Goal: Transaction & Acquisition: Purchase product/service

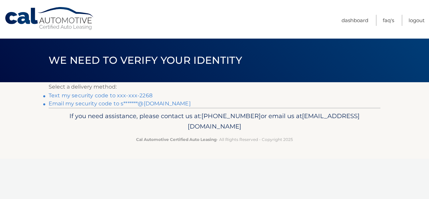
click at [61, 96] on link "Text my security code to xxx-xxx-2268" at bounding box center [101, 95] width 104 height 6
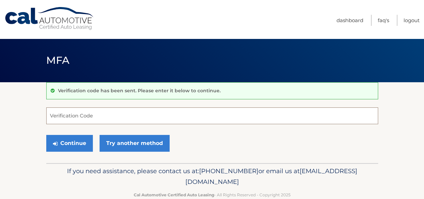
click at [63, 112] on input "Verification Code" at bounding box center [212, 115] width 332 height 17
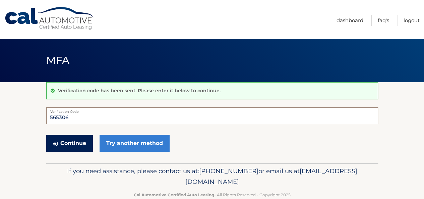
type input "565306"
click at [67, 145] on button "Continue" at bounding box center [69, 143] width 47 height 17
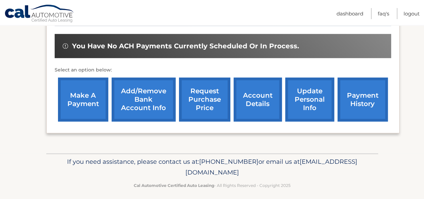
scroll to position [203, 0]
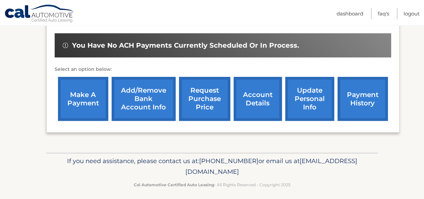
click at [256, 96] on link "account details" at bounding box center [258, 99] width 48 height 44
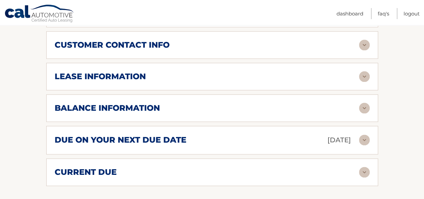
scroll to position [352, 0]
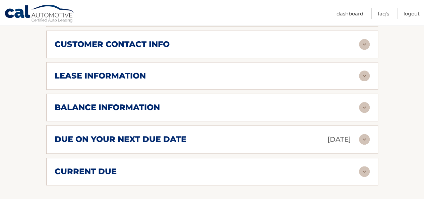
click at [236, 139] on div "due on your next due date Oct 19, 2025" at bounding box center [207, 139] width 305 height 12
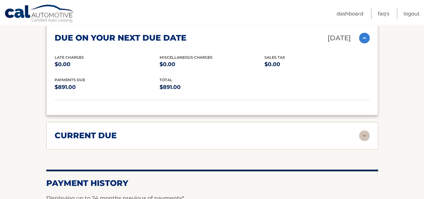
scroll to position [455, 0]
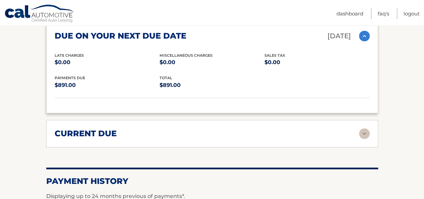
click at [312, 131] on div "current due" at bounding box center [207, 133] width 305 height 10
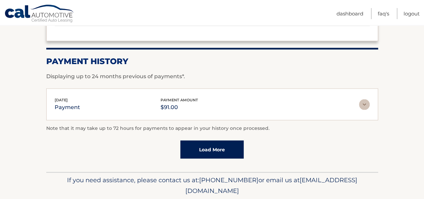
scroll to position [645, 0]
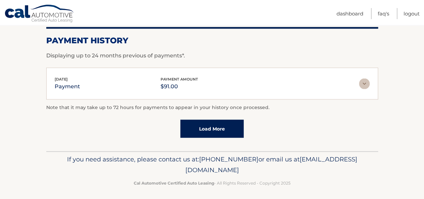
click at [288, 116] on div "Note that it may take up to 72 hours for payments to appear in your history onc…" at bounding box center [212, 121] width 332 height 34
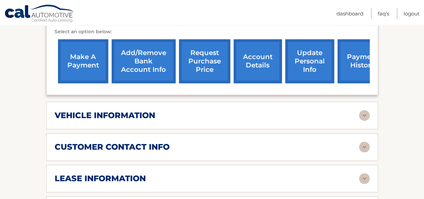
scroll to position [249, 0]
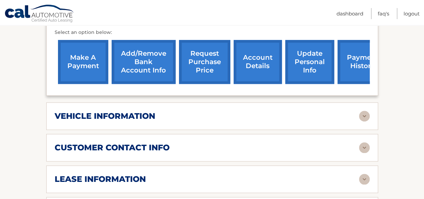
click at [85, 73] on link "make a payment" at bounding box center [83, 62] width 50 height 44
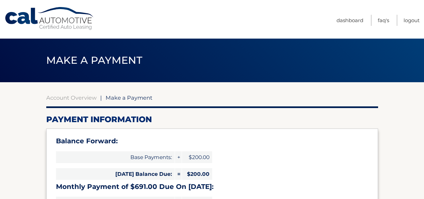
select select "OWE2ZGQ5ODQtMTAyNy00M2E4LWFjZjYtNGE2NzEwMmYwYjk0"
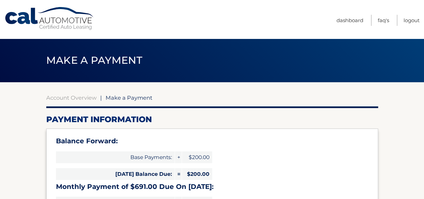
drag, startPoint x: 426, startPoint y: 74, endPoint x: 313, endPoint y: 120, distance: 121.6
click at [313, 120] on h2 "Payment Information" at bounding box center [212, 119] width 332 height 10
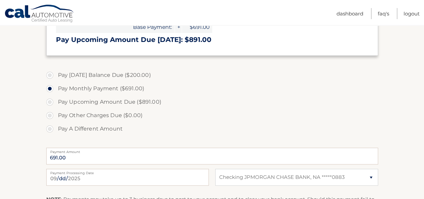
scroll to position [193, 0]
click at [50, 75] on label "Pay Today's Balance Due ($200.00)" at bounding box center [212, 74] width 332 height 13
click at [50, 75] on input "Pay Today's Balance Due ($200.00)" at bounding box center [52, 73] width 7 height 11
radio input "true"
type input "200.00"
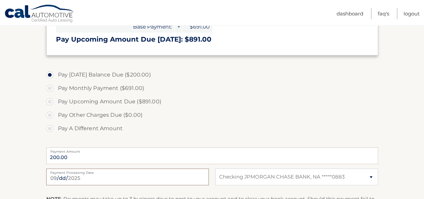
click at [140, 176] on input "2025-09-25" at bounding box center [127, 176] width 163 height 17
type input "2025-09-27"
drag, startPoint x: 425, startPoint y: 133, endPoint x: 402, endPoint y: 174, distance: 46.9
click at [402, 174] on section "Account Overview | Make a Payment Payment Information Balance Forward: Base Pay…" at bounding box center [212, 77] width 424 height 375
drag, startPoint x: 428, startPoint y: 161, endPoint x: 277, endPoint y: 111, distance: 158.8
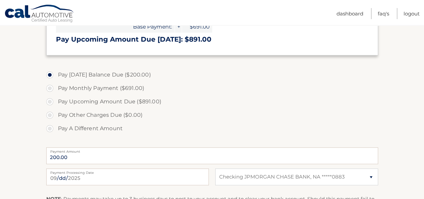
click at [277, 111] on label "Pay Other Charges Due ($0.00)" at bounding box center [212, 114] width 332 height 13
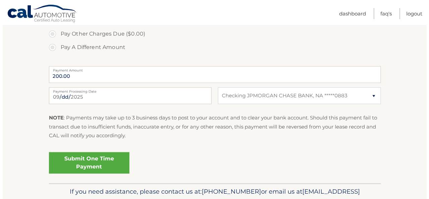
scroll to position [276, 0]
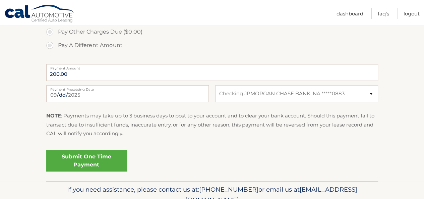
click at [90, 161] on link "Submit One Time Payment" at bounding box center [86, 160] width 81 height 21
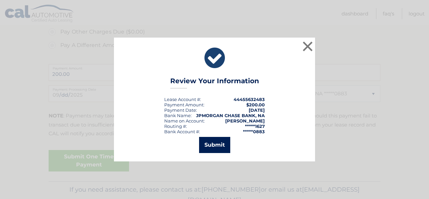
click at [209, 146] on button "Submit" at bounding box center [214, 145] width 31 height 16
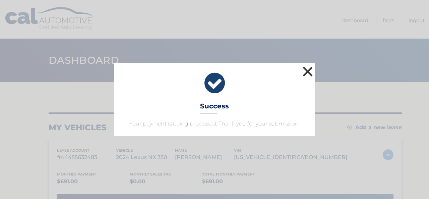
click at [308, 72] on button "×" at bounding box center [307, 71] width 13 height 13
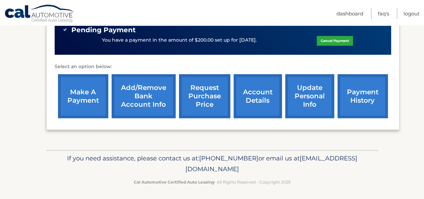
scroll to position [220, 0]
